Goal: Register for event/course

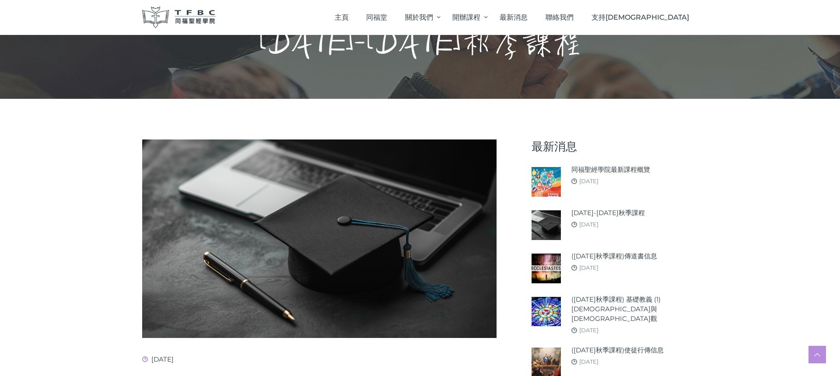
scroll to position [47, 0]
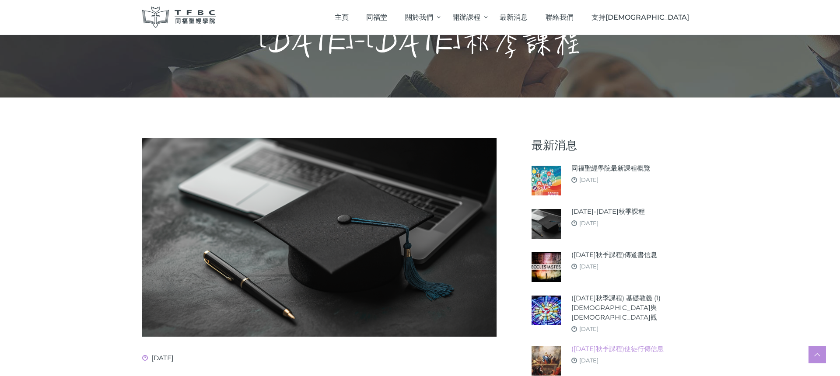
click at [641, 344] on link "([DATE]秋季課程)使徒行傳信息" at bounding box center [617, 349] width 92 height 10
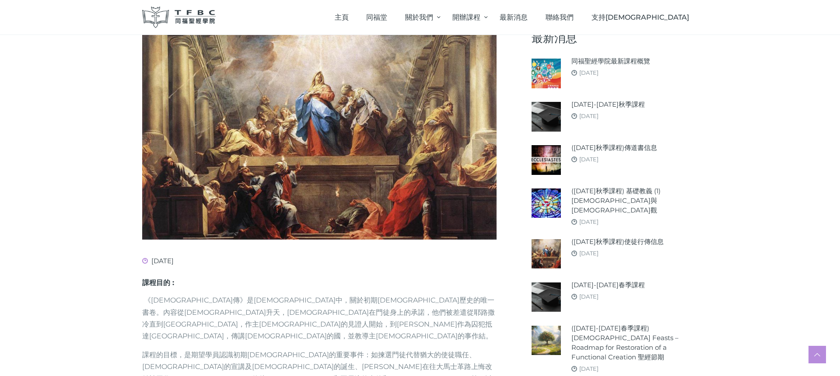
scroll to position [60, 0]
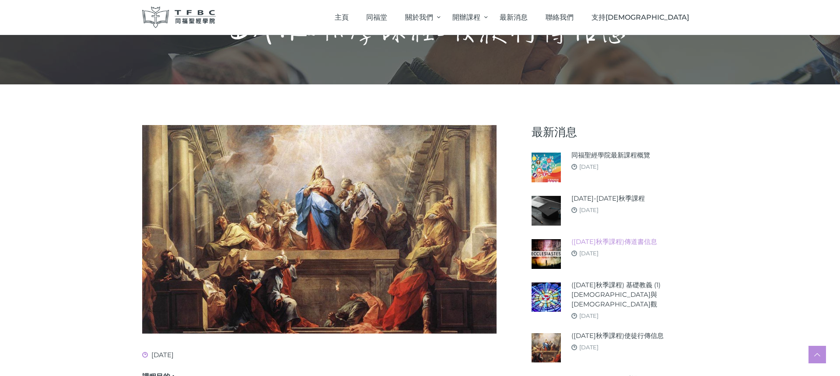
click at [634, 241] on link "([DATE]秋季課程)傳道書信息" at bounding box center [614, 242] width 86 height 10
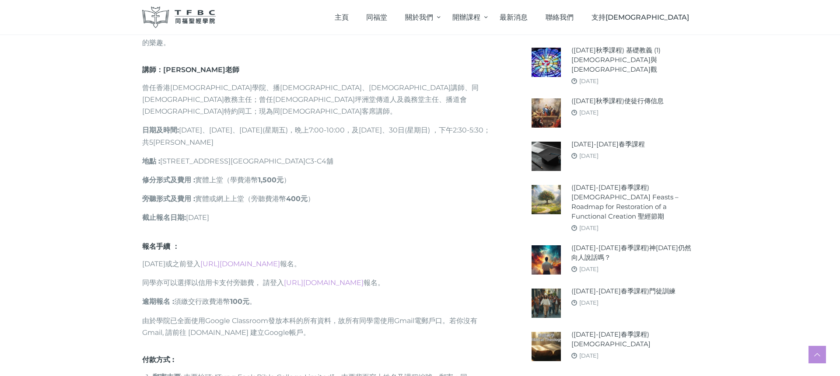
scroll to position [432, 0]
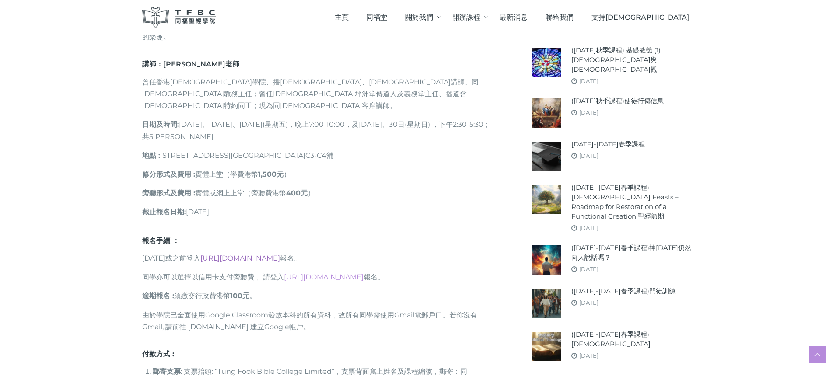
click at [255, 254] on link "https://go.tfbc.org.hk/2025F" at bounding box center [240, 258] width 80 height 8
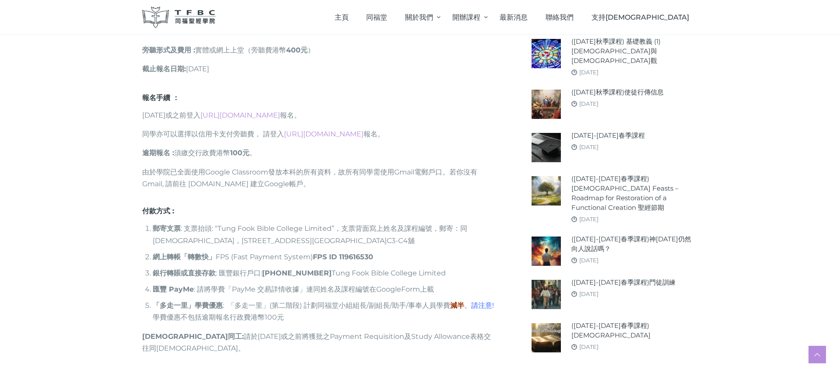
scroll to position [568, 0]
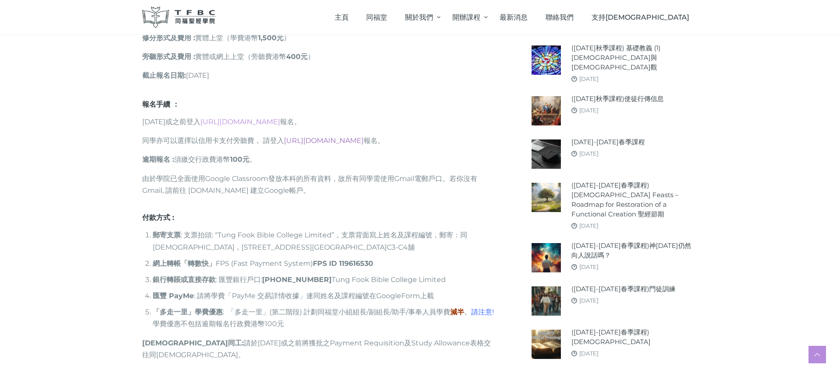
click at [310, 136] on link "https://go.tfbc.org.hk/2025F-CC" at bounding box center [324, 140] width 80 height 8
